Goal: Task Accomplishment & Management: Use online tool/utility

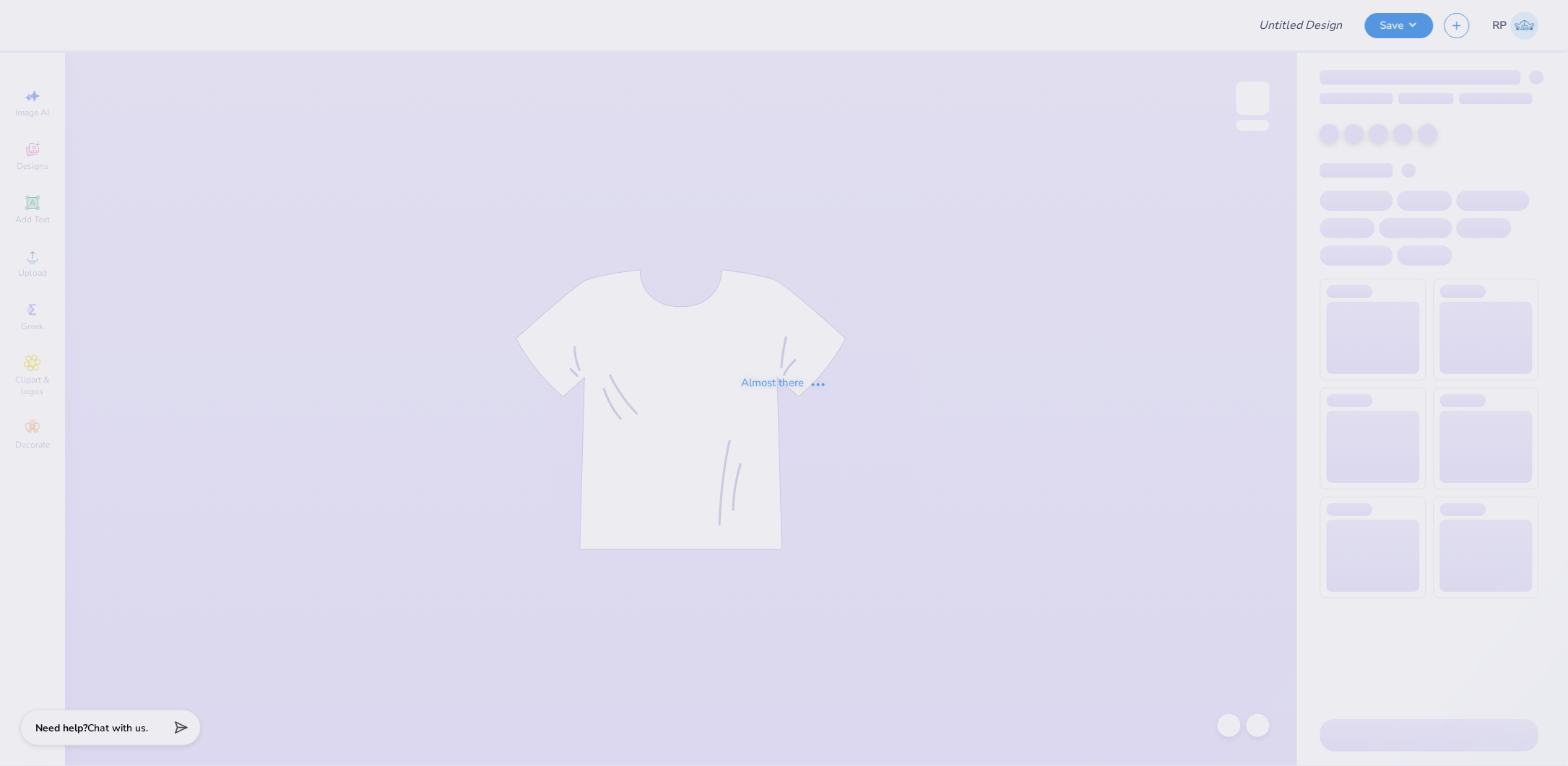
type input "[PERSON_NAME] : The [GEOGRAPHIC_DATA][US_STATE]"
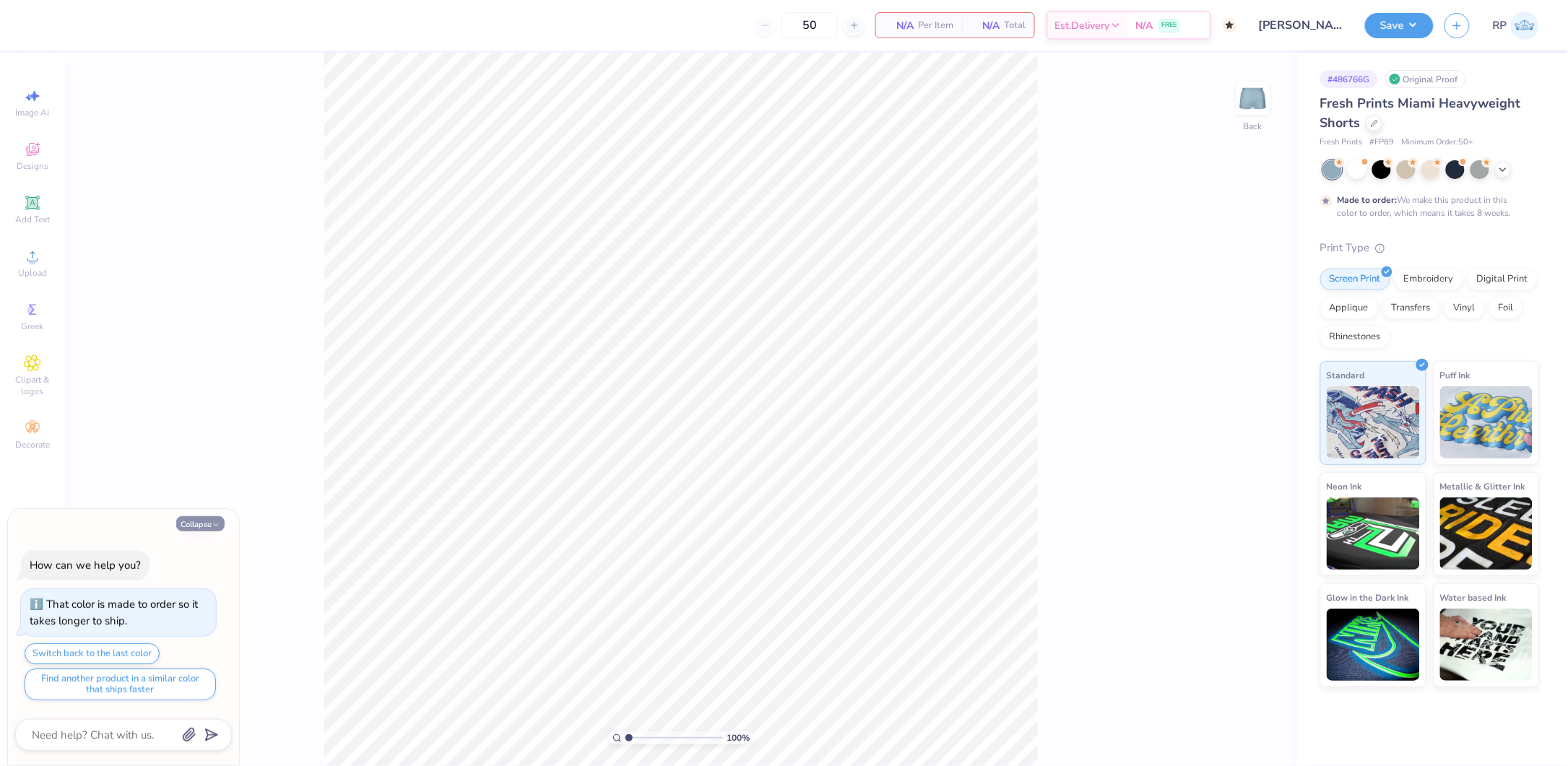
click at [193, 527] on button "Collapse" at bounding box center [200, 524] width 48 height 15
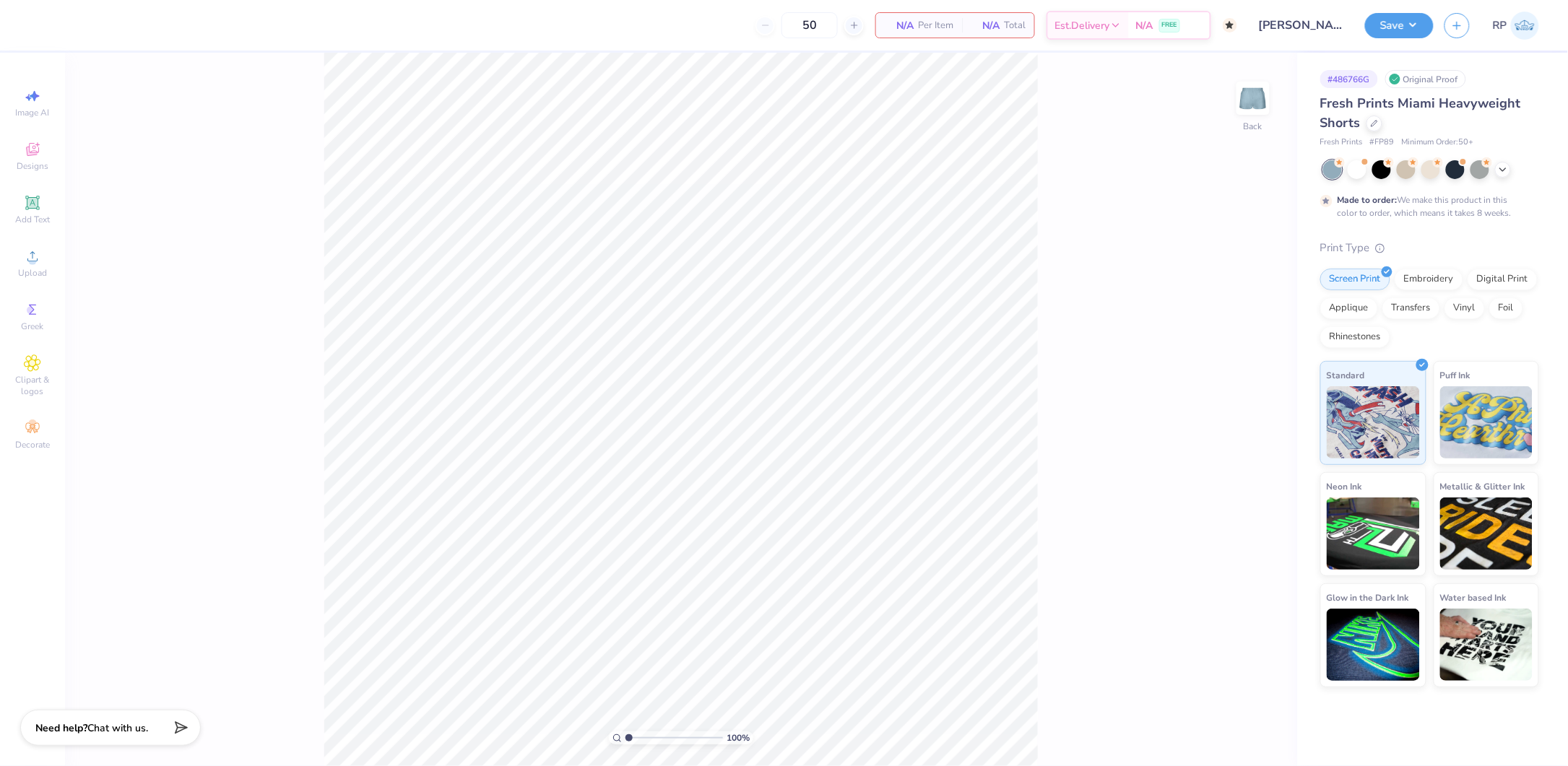
type textarea "x"
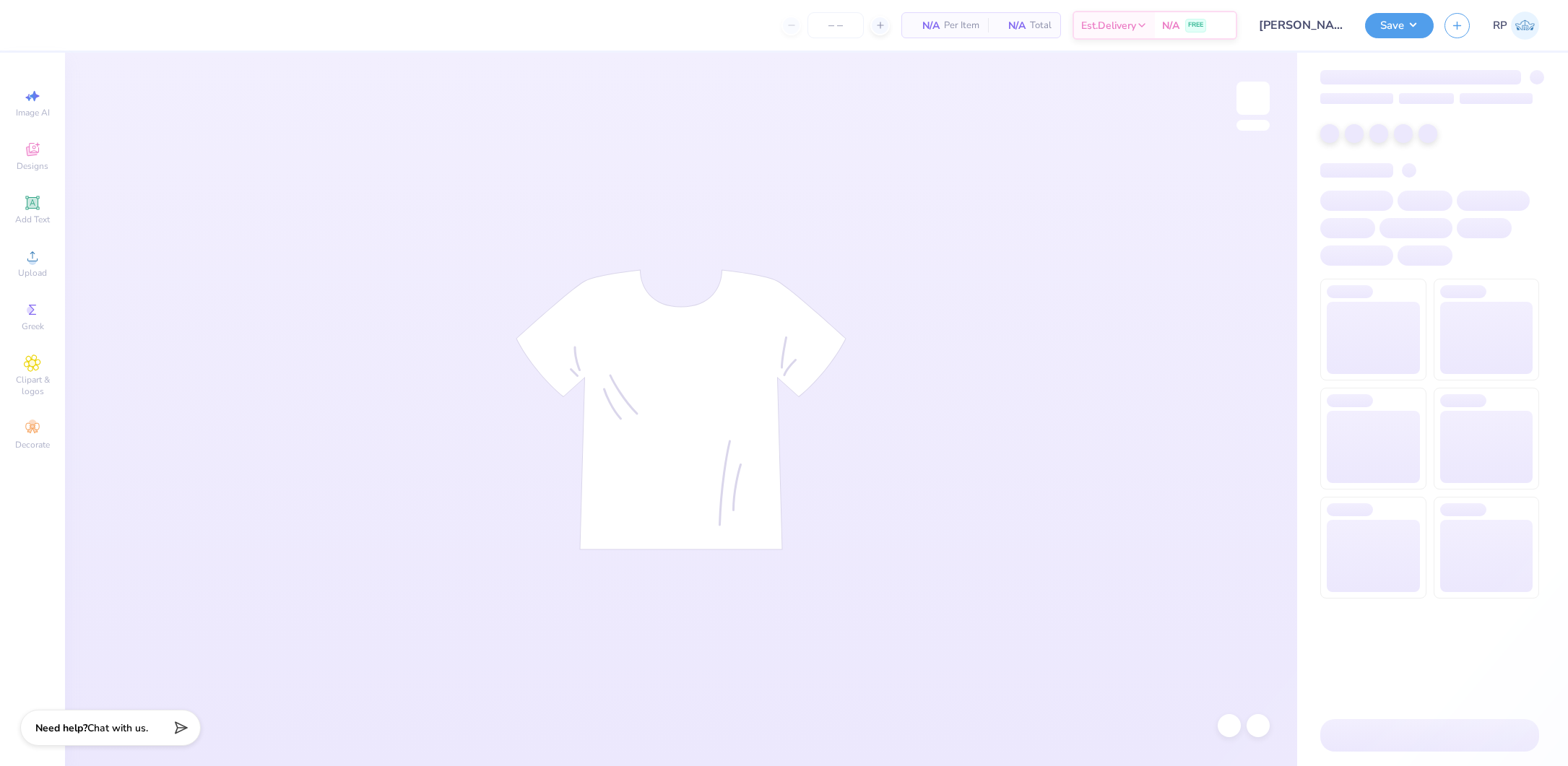
type input "24"
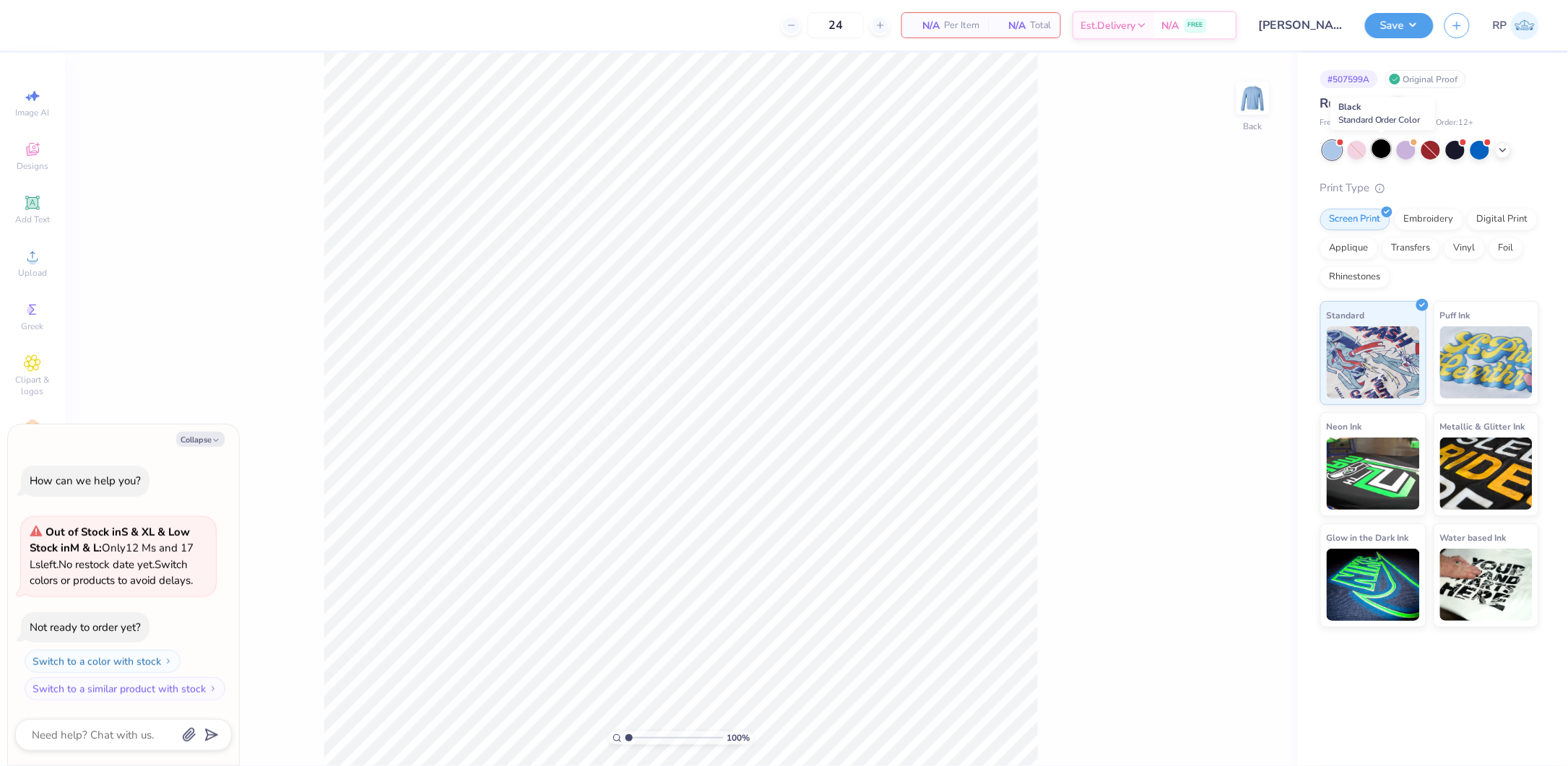
click at [1384, 149] on div at bounding box center [1381, 149] width 19 height 19
drag, startPoint x: 1459, startPoint y: 152, endPoint x: 1452, endPoint y: 177, distance: 26.0
click at [1452, 177] on div "Rugby Tee Fresh Prints # FP40 Minimum Order: 12 + Print Type Screen Print Embro…" at bounding box center [1429, 360] width 219 height 533
click at [1499, 152] on icon at bounding box center [1503, 149] width 12 height 12
type textarea "x"
